Goal: Information Seeking & Learning: Learn about a topic

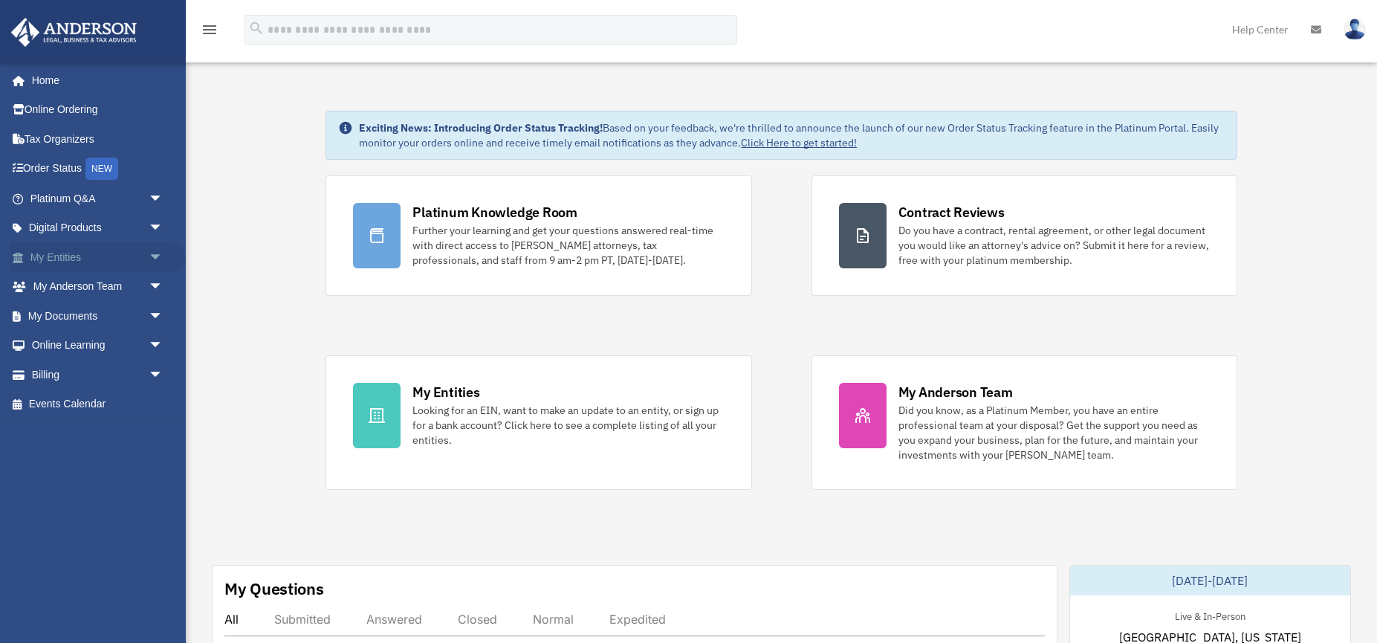
click at [154, 254] on span "arrow_drop_down" at bounding box center [164, 257] width 30 height 30
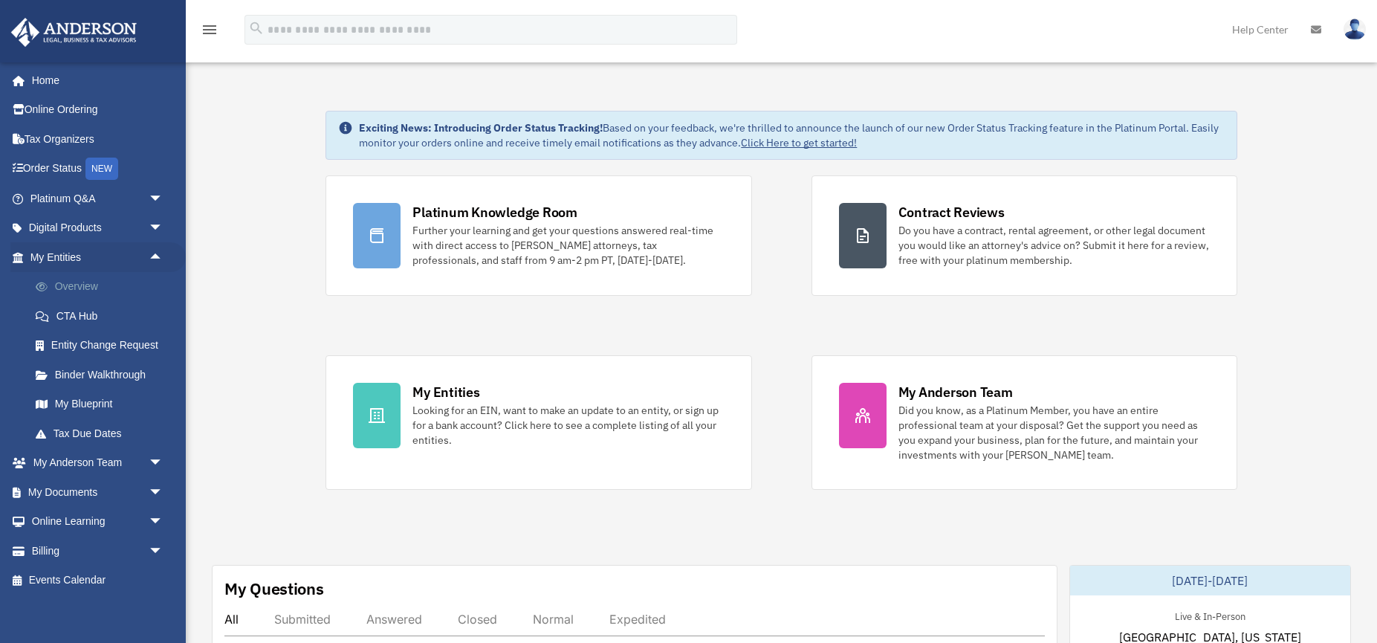
click at [66, 280] on link "Overview" at bounding box center [103, 287] width 165 height 30
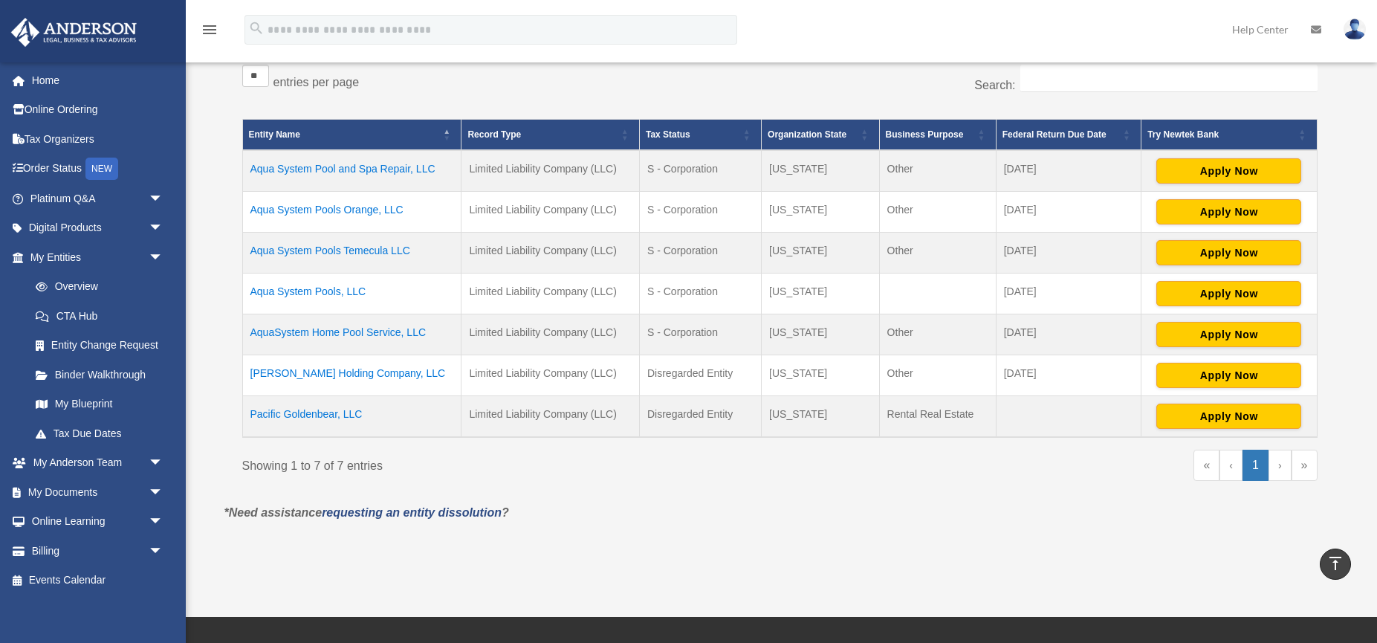
scroll to position [268, 0]
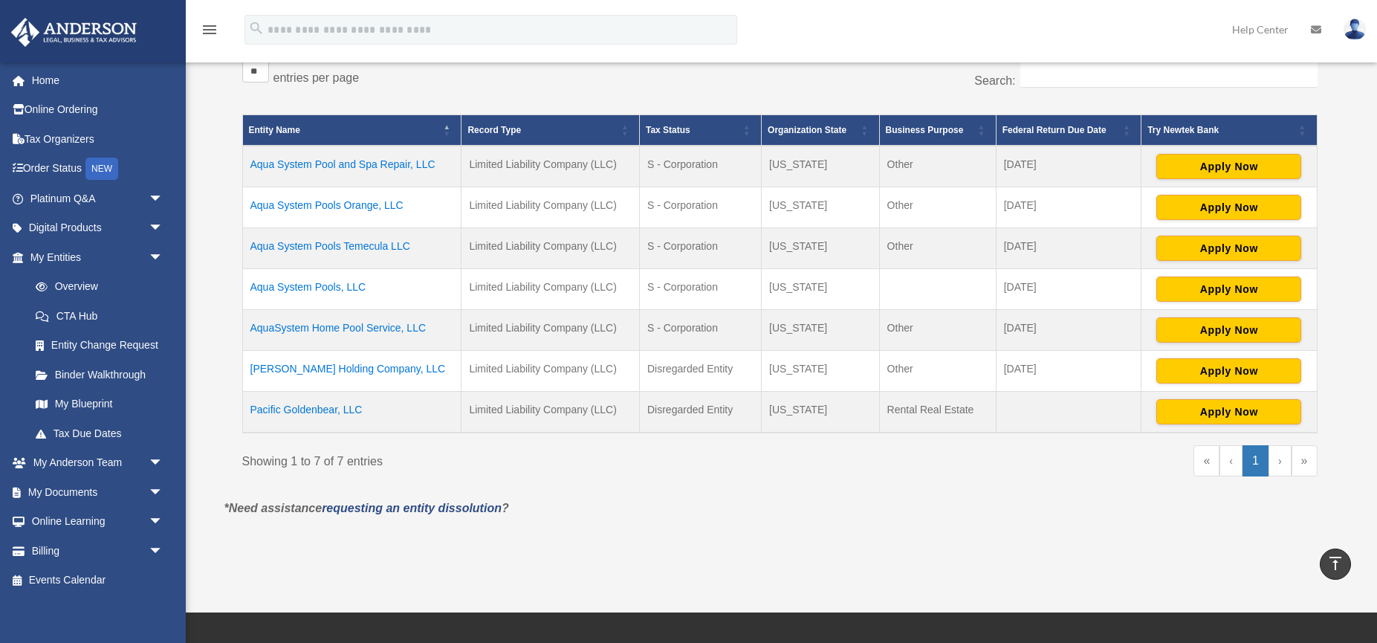
click at [1279, 462] on link "›" at bounding box center [1280, 460] width 23 height 31
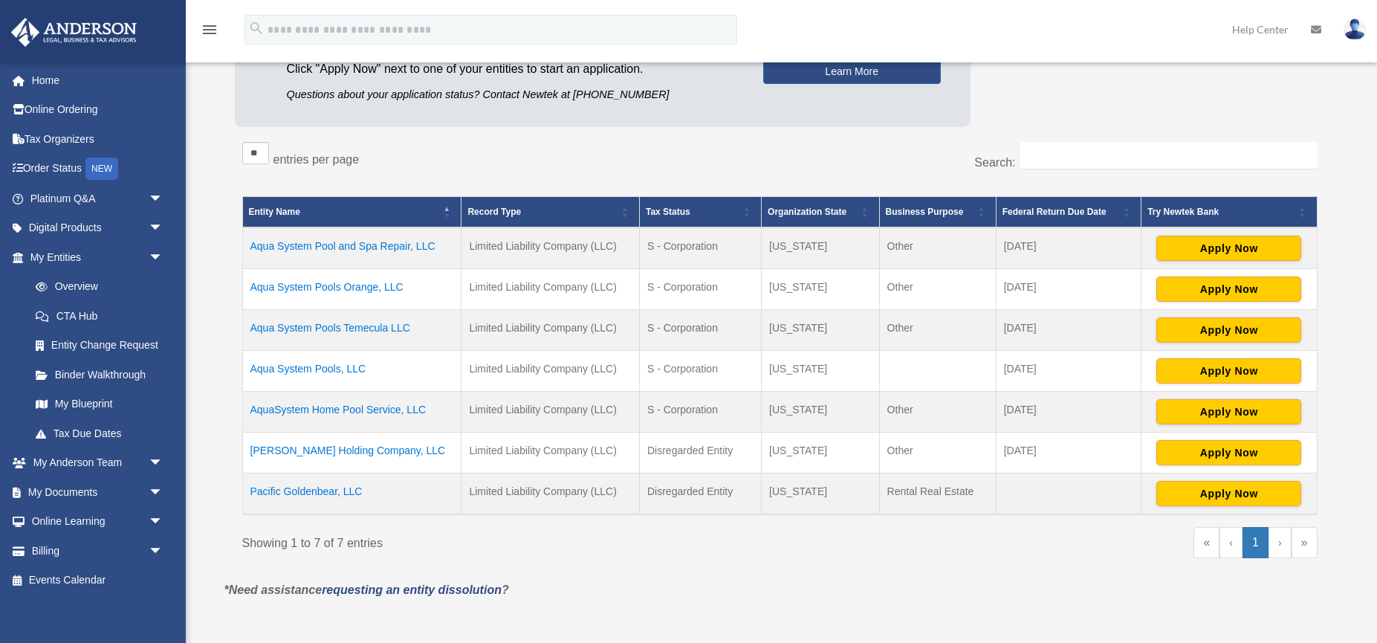
scroll to position [187, 0]
click at [281, 286] on td "Aqua System Pools Orange, LLC" at bounding box center [351, 289] width 219 height 41
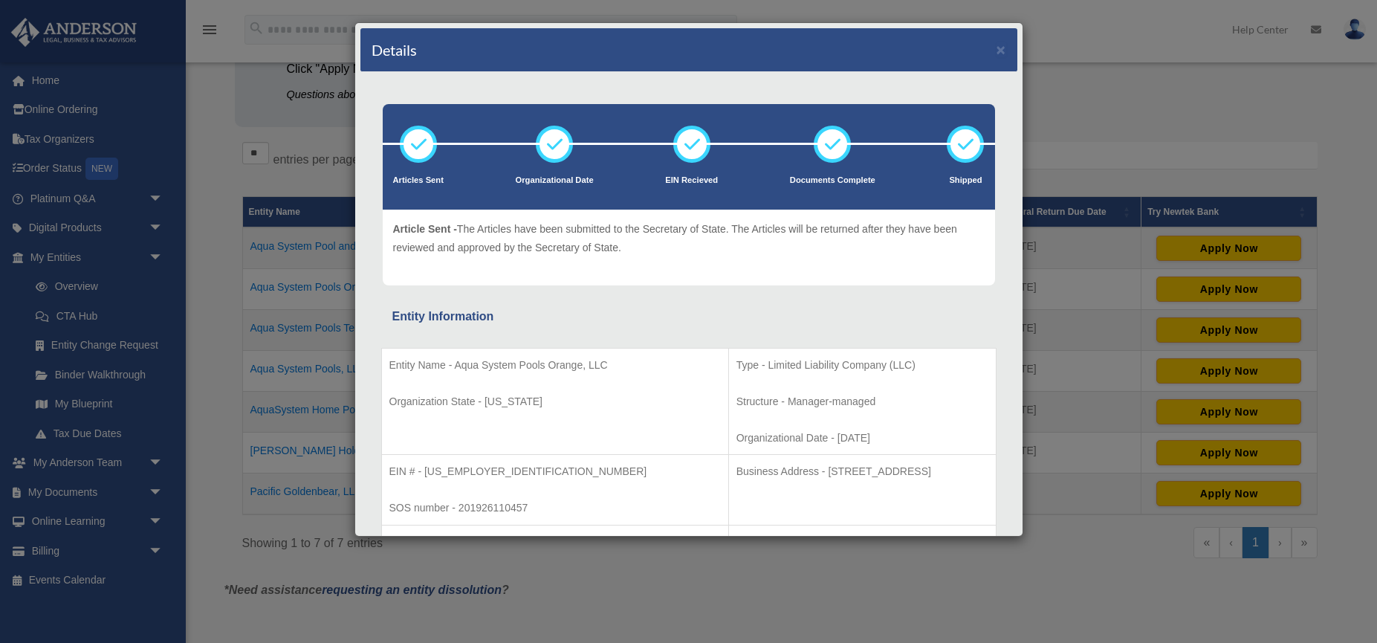
scroll to position [0, 0]
click at [1001, 52] on button "×" at bounding box center [1002, 50] width 10 height 16
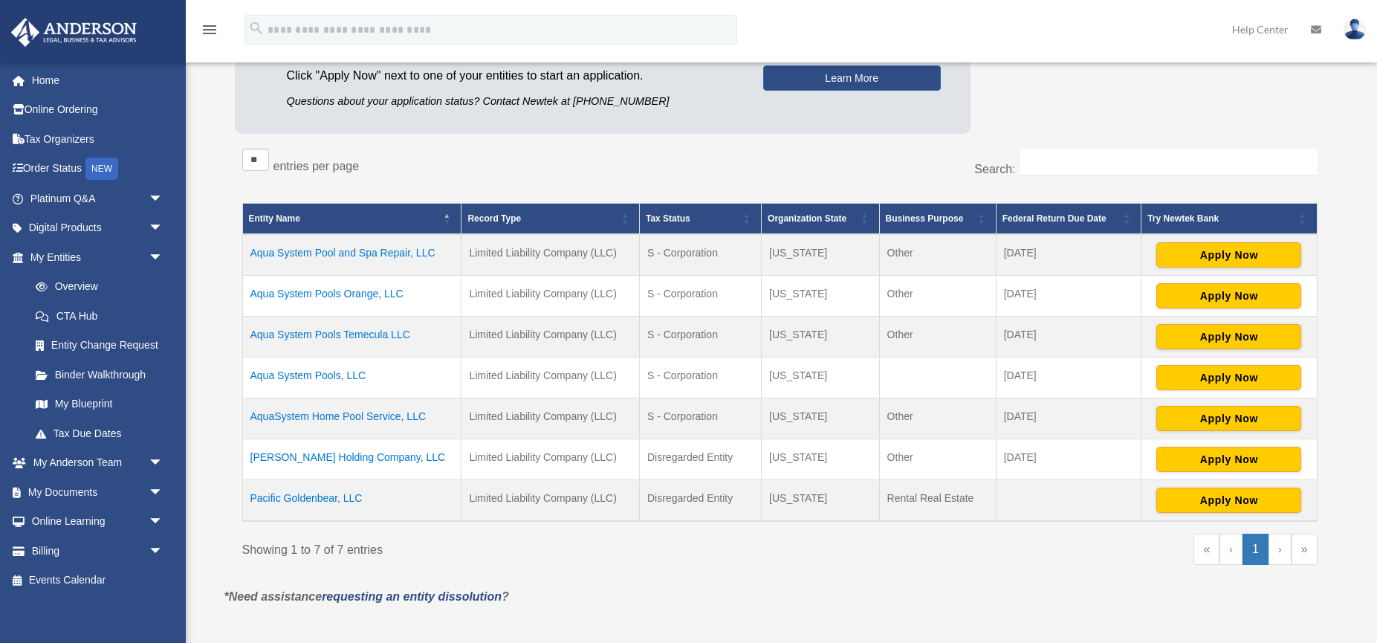
scroll to position [180, 0]
click at [78, 316] on link "CTA Hub" at bounding box center [103, 316] width 165 height 30
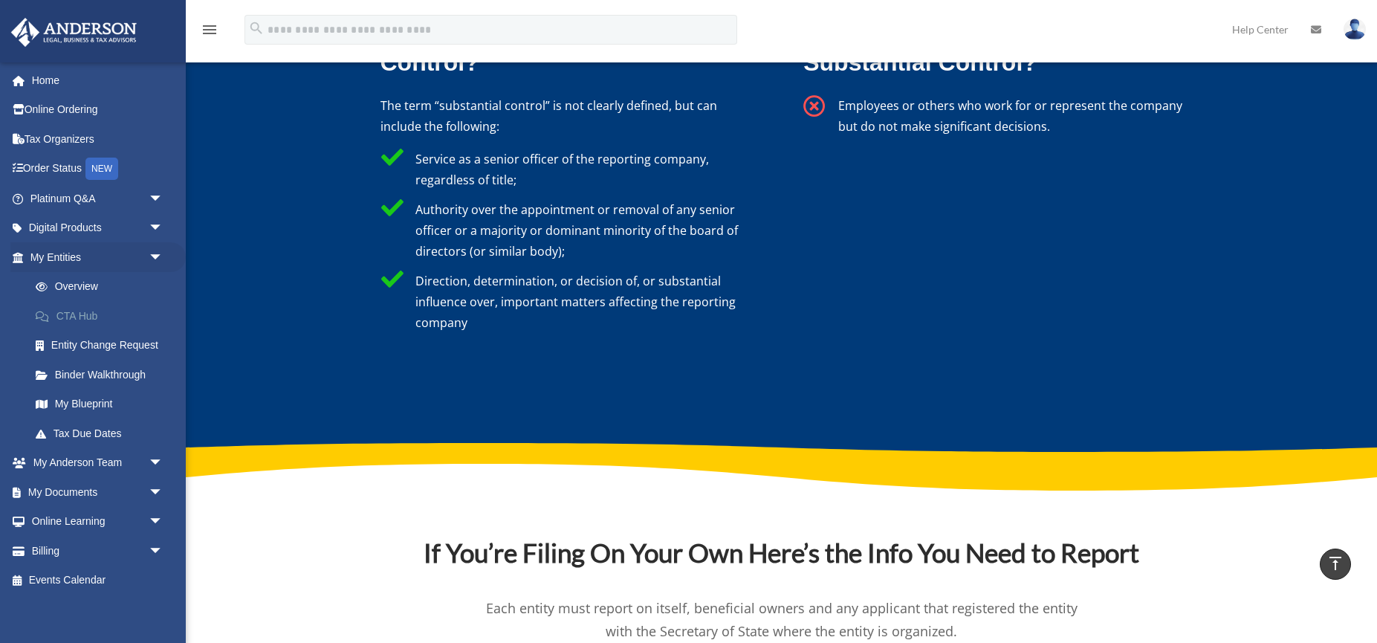
scroll to position [4653, 0]
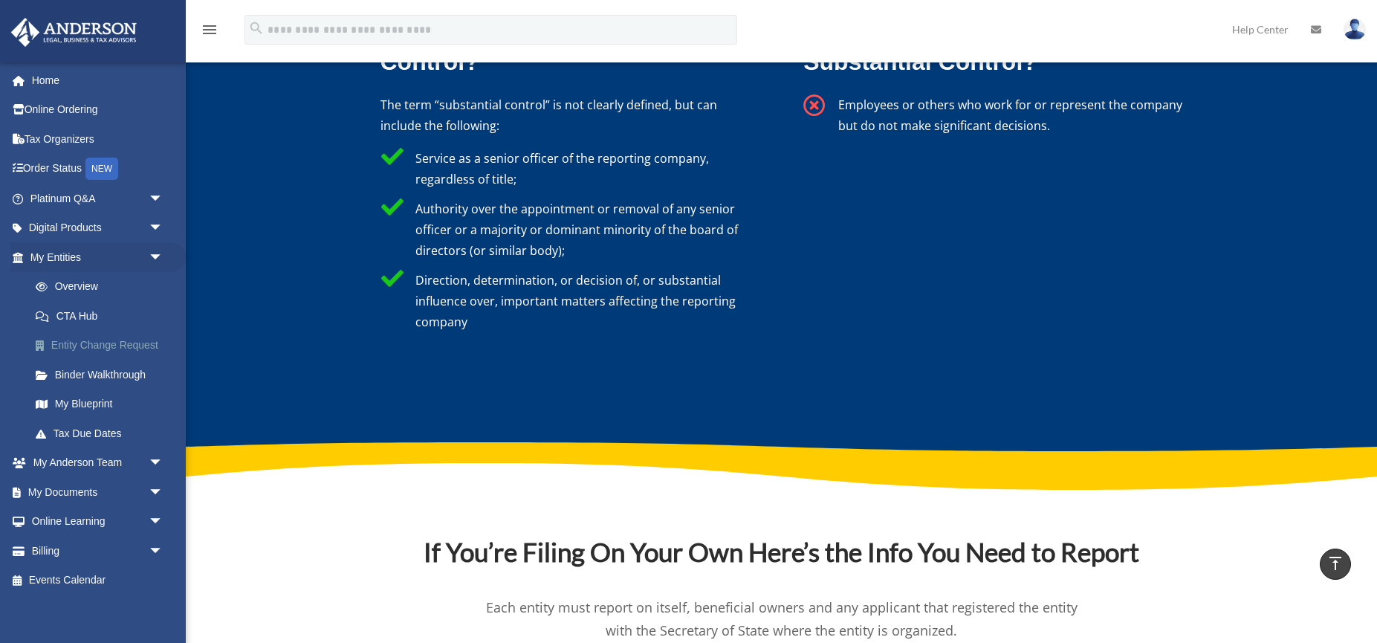
click at [80, 343] on link "Entity Change Request" at bounding box center [103, 346] width 165 height 30
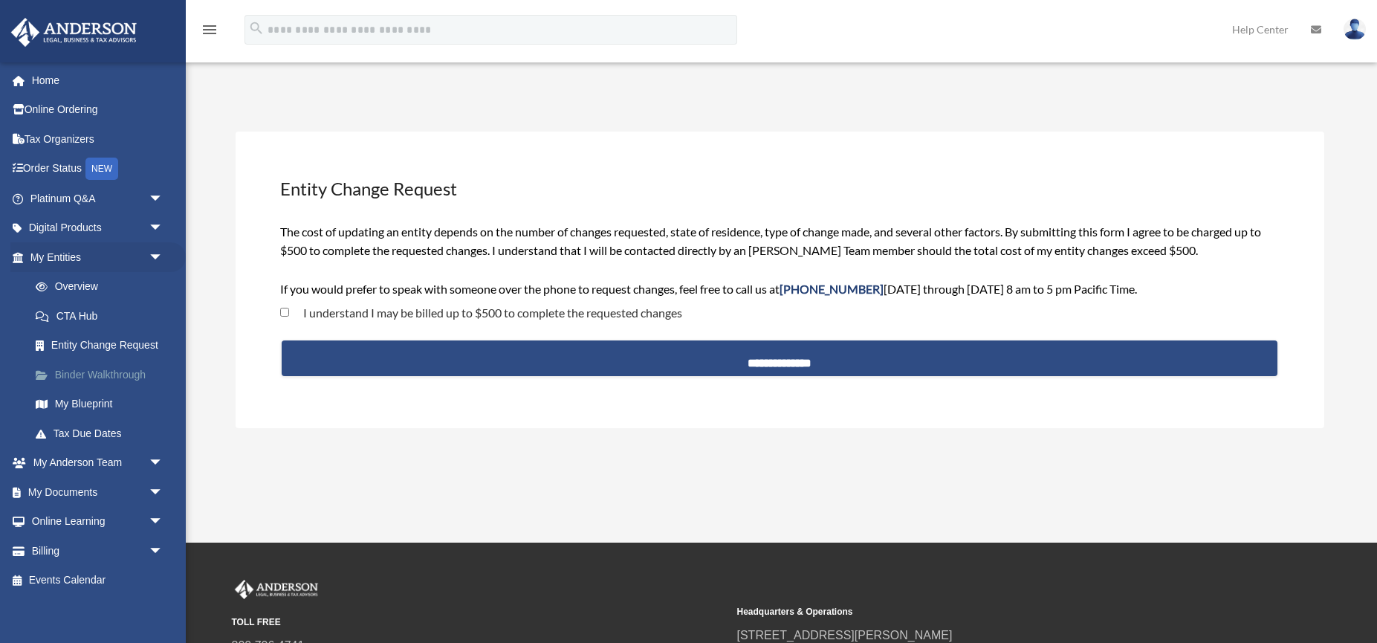
click at [92, 372] on link "Binder Walkthrough" at bounding box center [103, 375] width 165 height 30
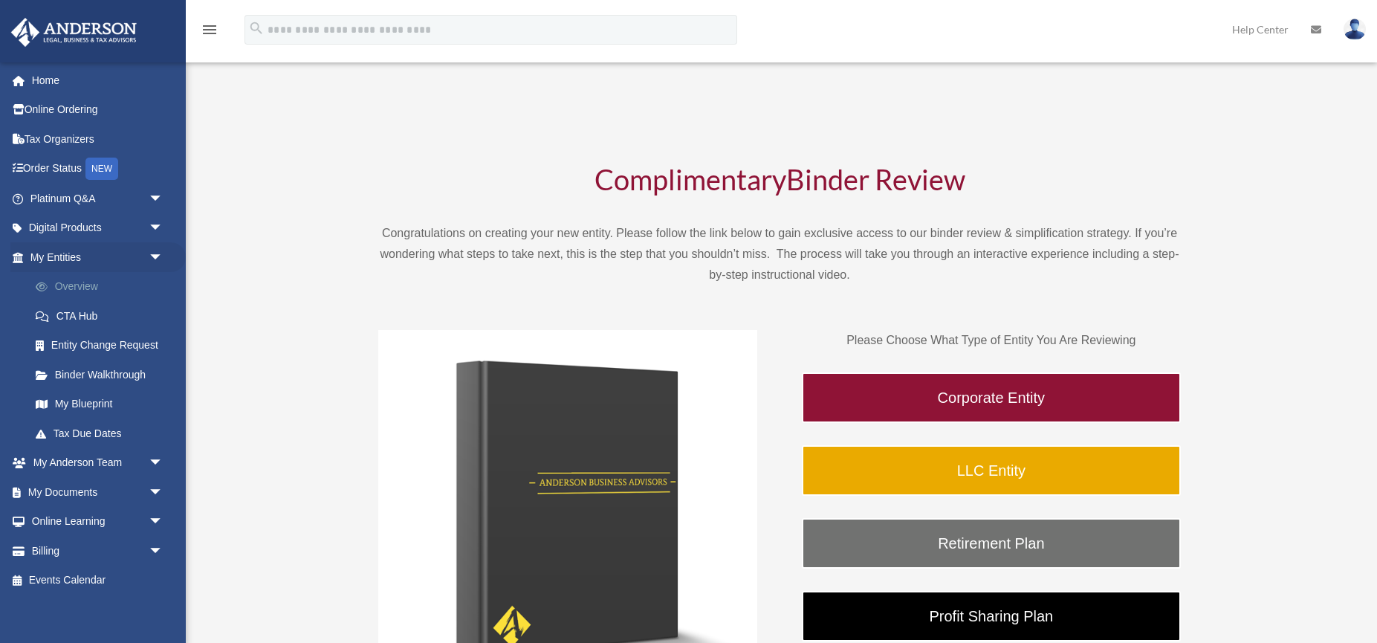
click at [71, 291] on link "Overview" at bounding box center [103, 287] width 165 height 30
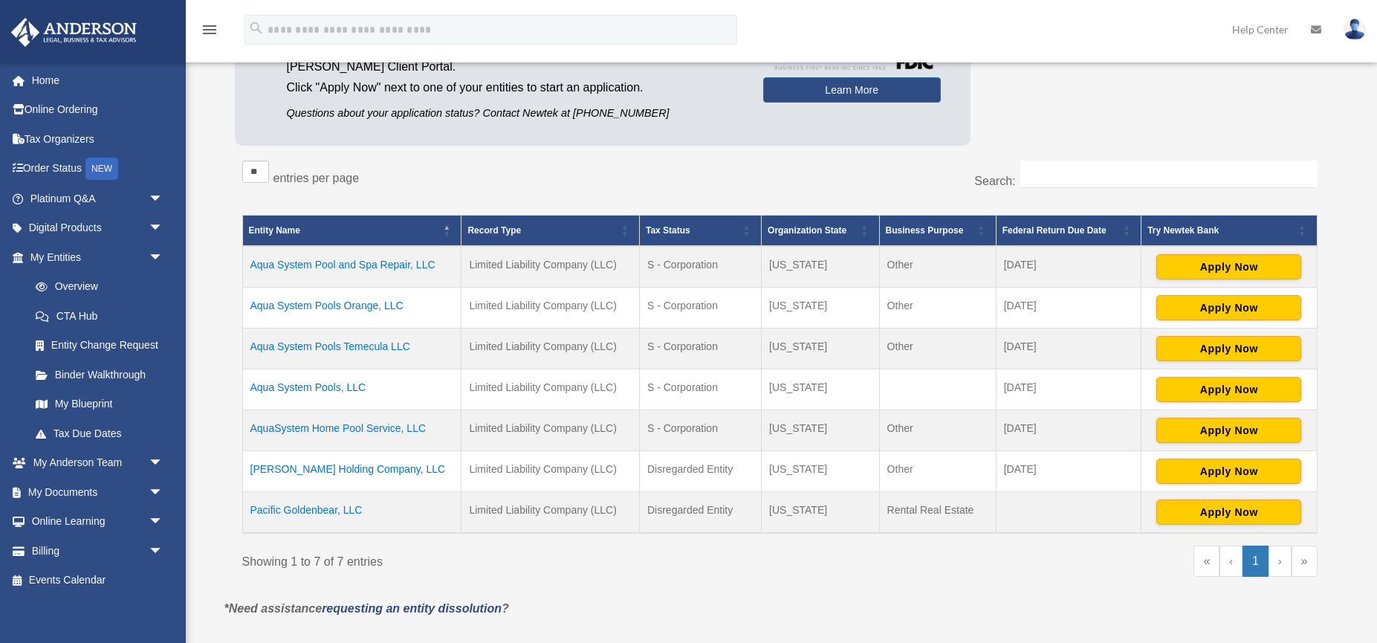
scroll to position [169, 0]
click at [323, 468] on td "[PERSON_NAME] Holding Company, LLC" at bounding box center [351, 470] width 219 height 41
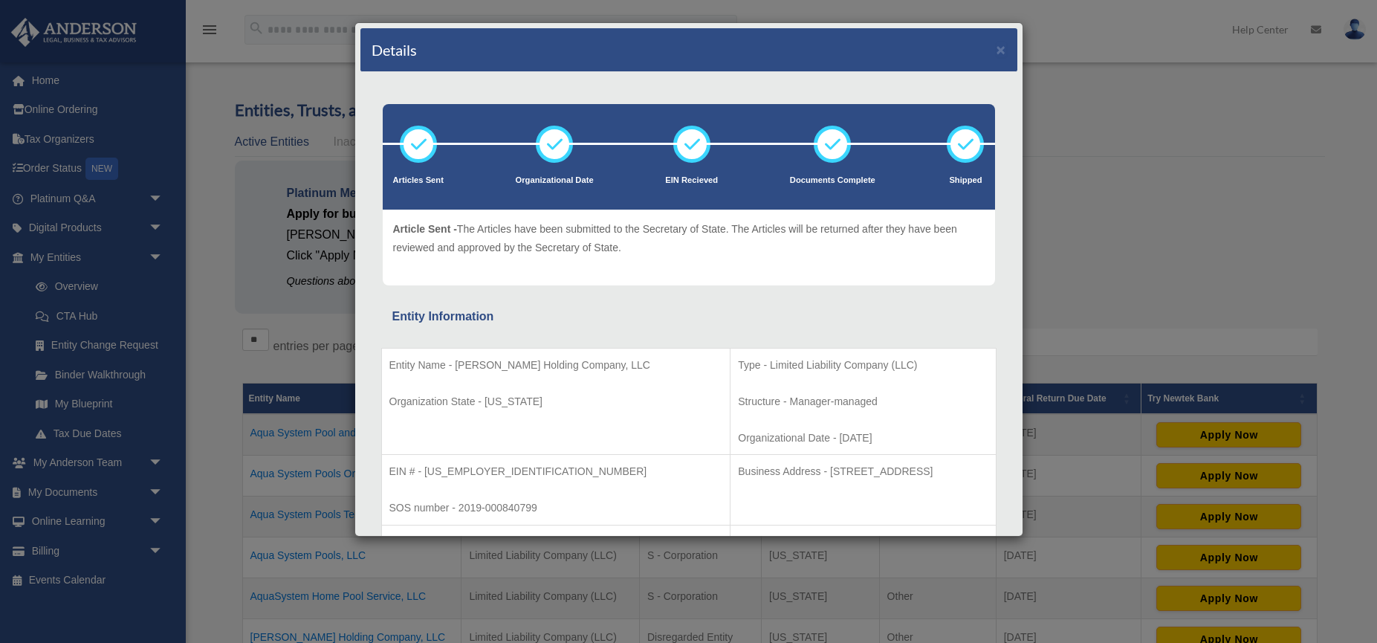
scroll to position [0, 0]
click at [1002, 50] on button "×" at bounding box center [1002, 50] width 10 height 16
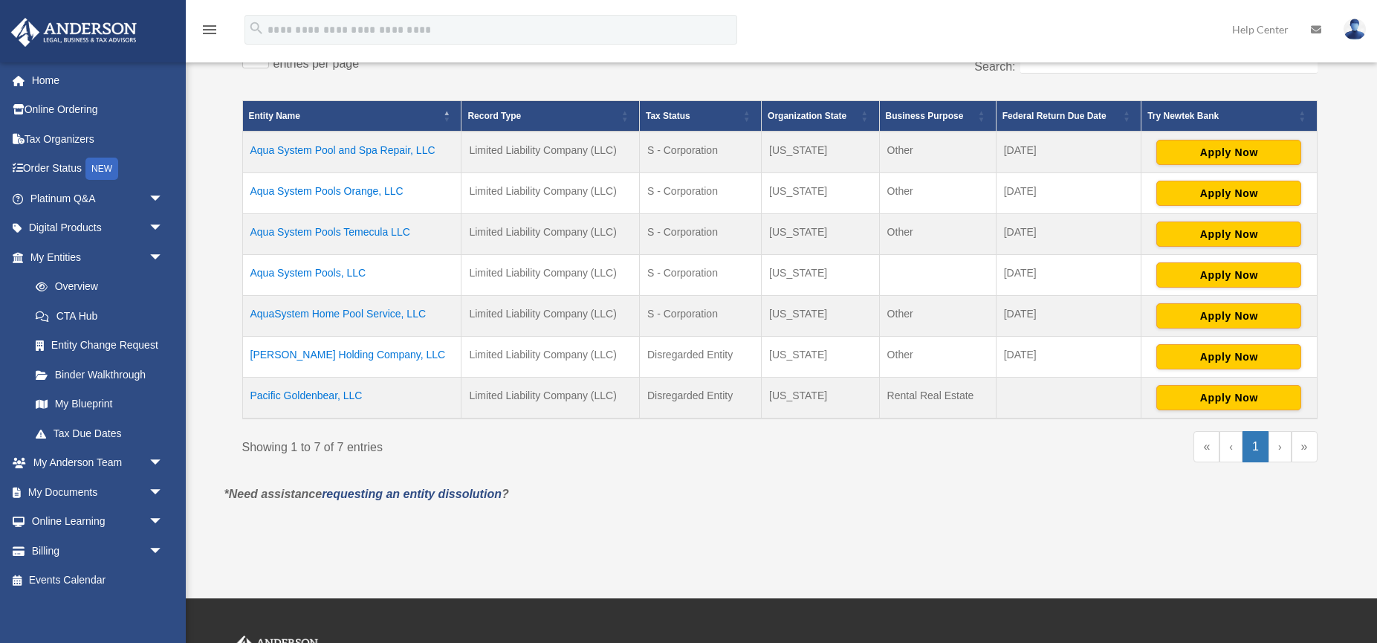
scroll to position [285, 0]
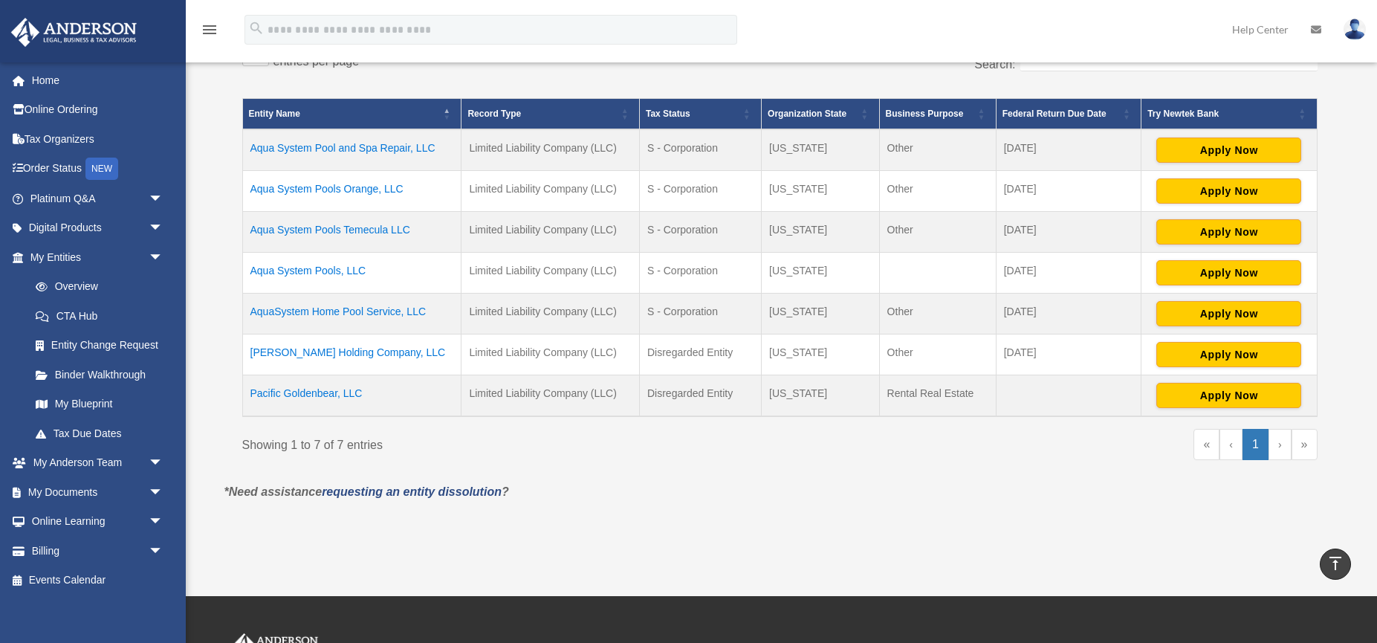
click at [297, 393] on td "Pacific Goldenbear, LLC" at bounding box center [351, 396] width 219 height 42
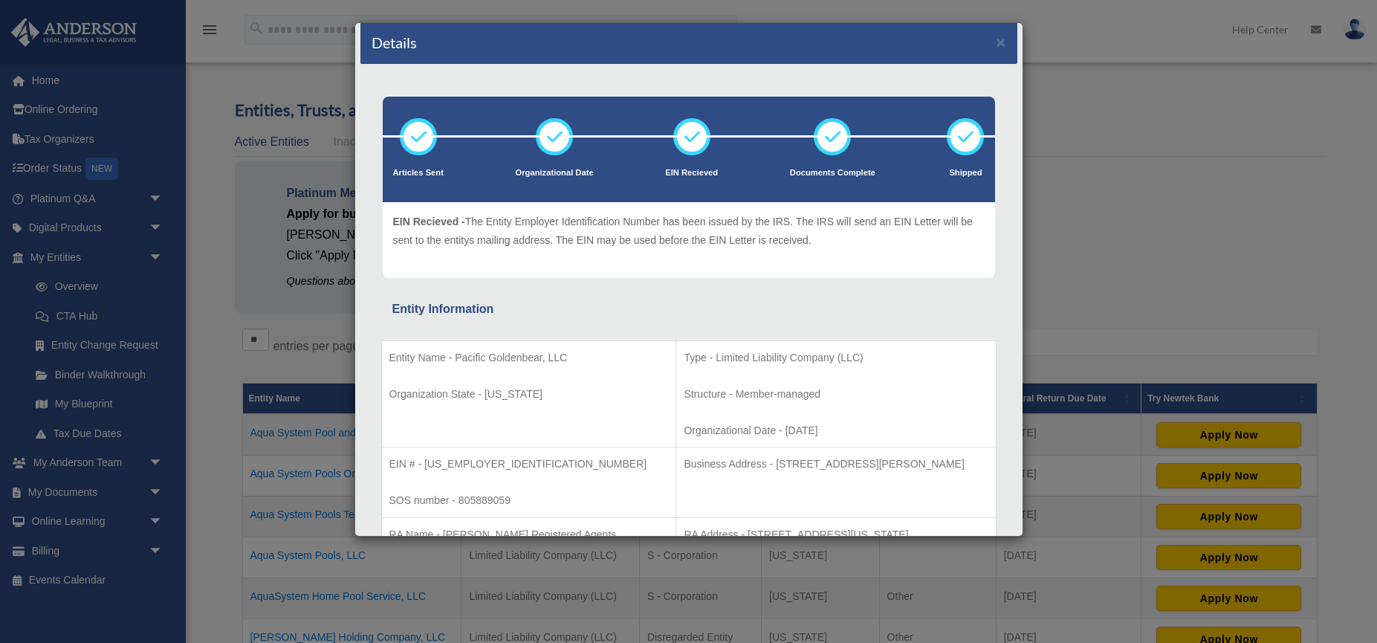
scroll to position [0, 0]
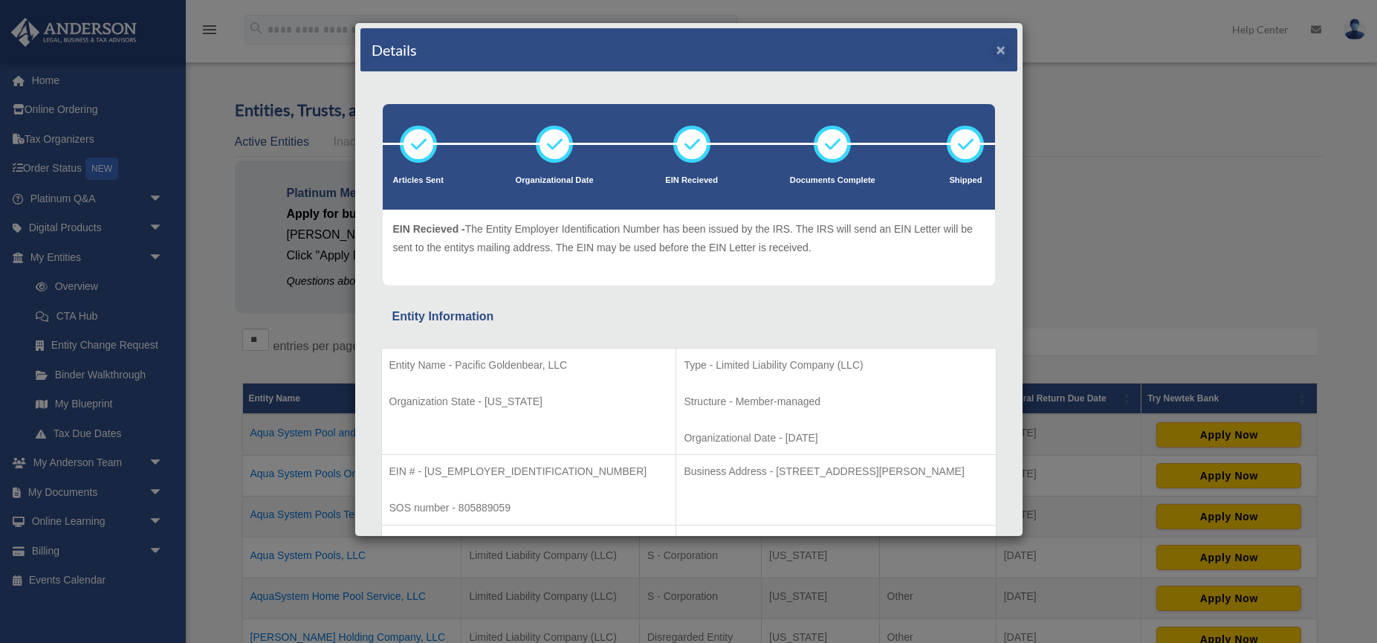
click at [1003, 52] on button "×" at bounding box center [1002, 50] width 10 height 16
